Goal: Find specific page/section: Find specific page/section

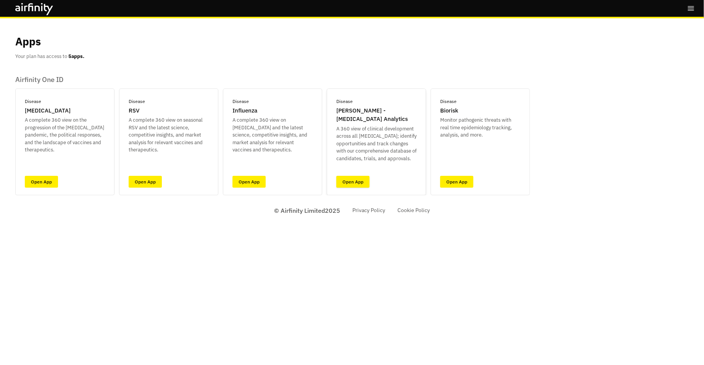
click at [358, 180] on link "Open App" at bounding box center [352, 182] width 33 height 12
